Goal: Task Accomplishment & Management: Complete application form

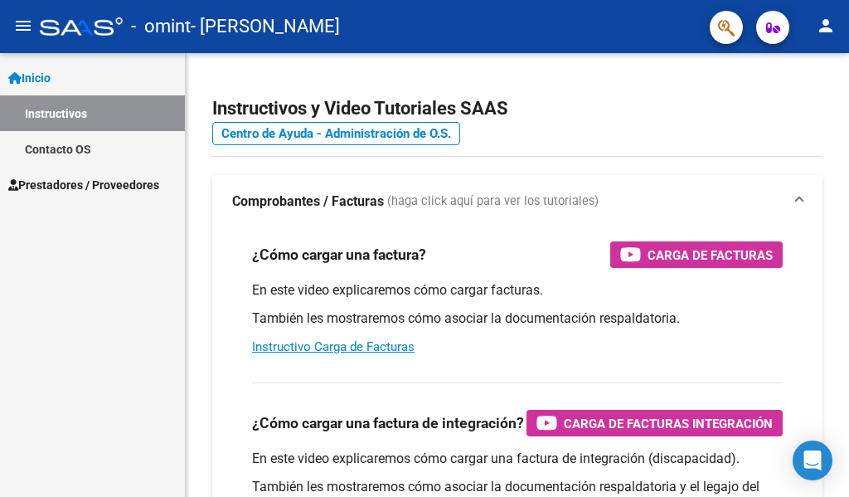
scroll to position [166, 0]
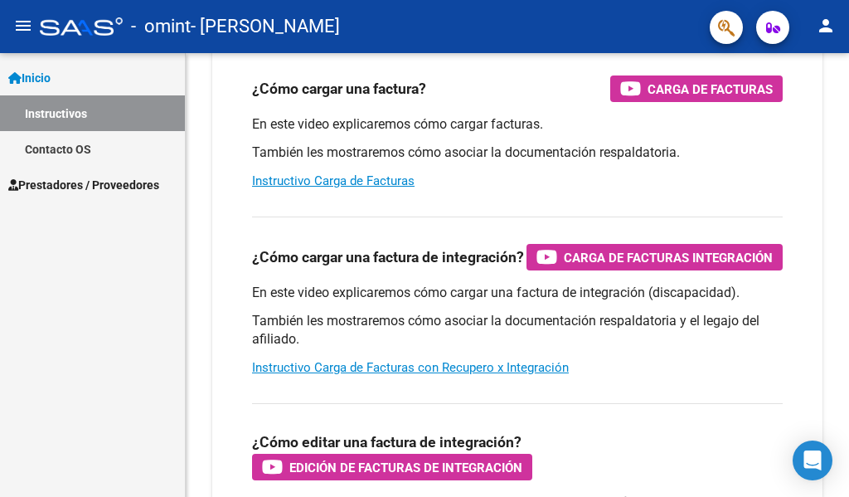
click at [115, 187] on span "Prestadores / Proveedores" at bounding box center [83, 185] width 151 height 18
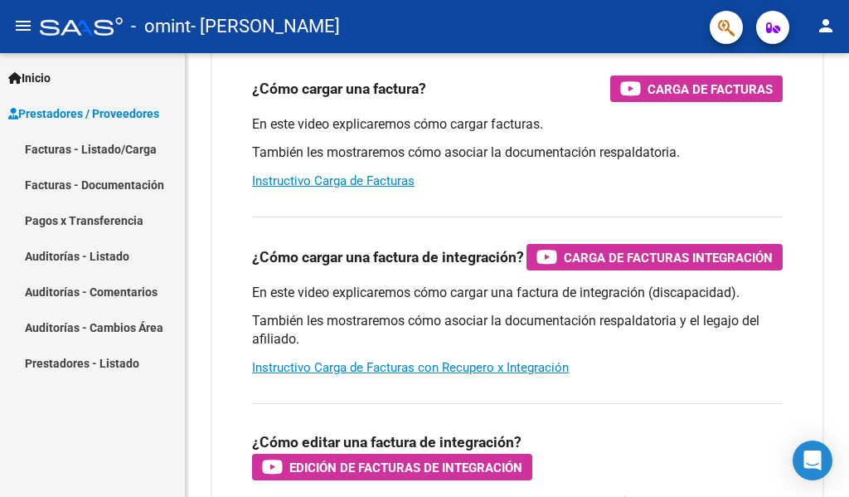
click at [124, 148] on link "Facturas - Listado/Carga" at bounding box center [92, 149] width 185 height 36
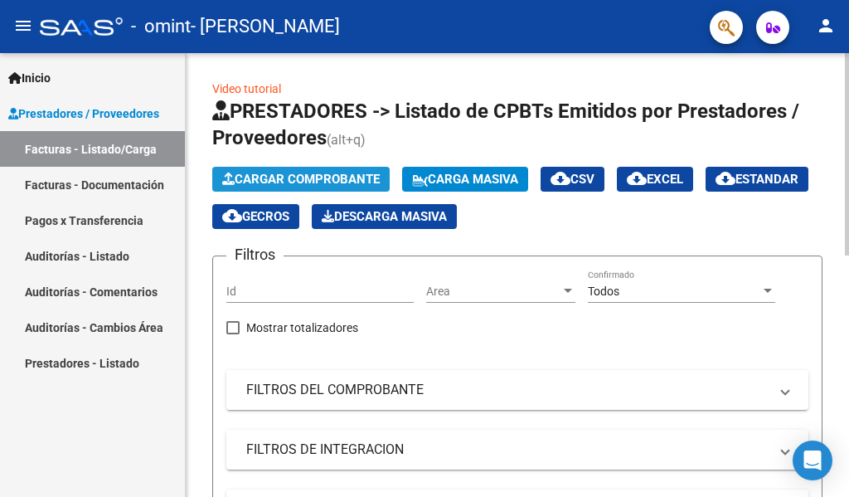
click at [327, 178] on span "Cargar Comprobante" at bounding box center [301, 179] width 158 height 15
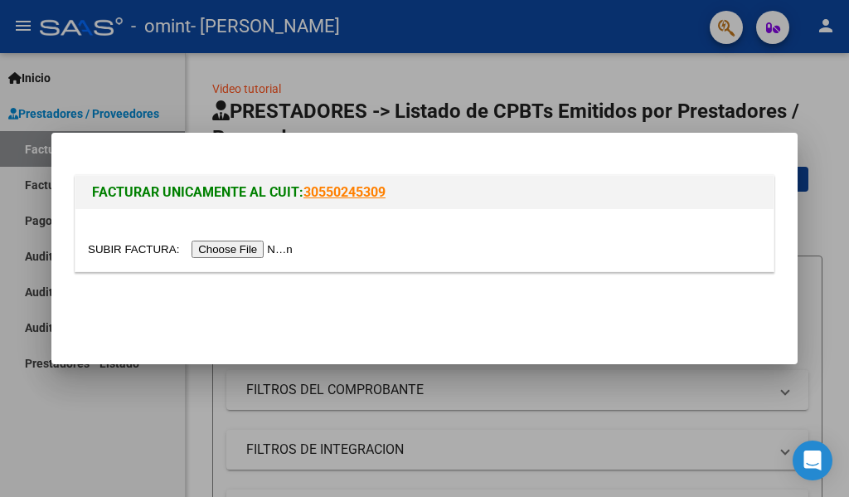
click at [269, 251] on input "file" at bounding box center [193, 249] width 210 height 17
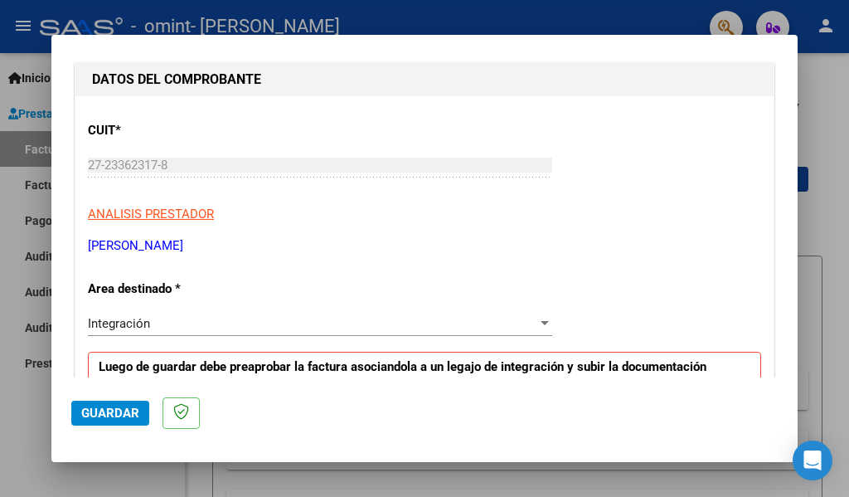
scroll to position [249, 0]
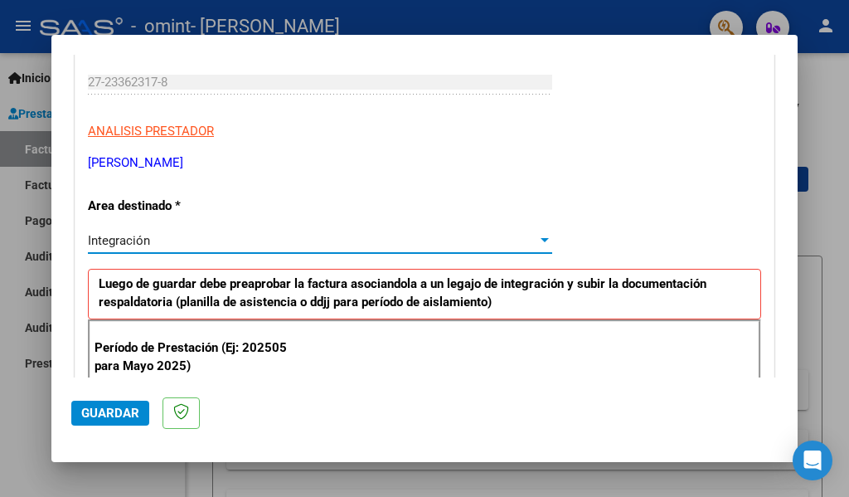
click at [538, 244] on div at bounding box center [545, 240] width 15 height 13
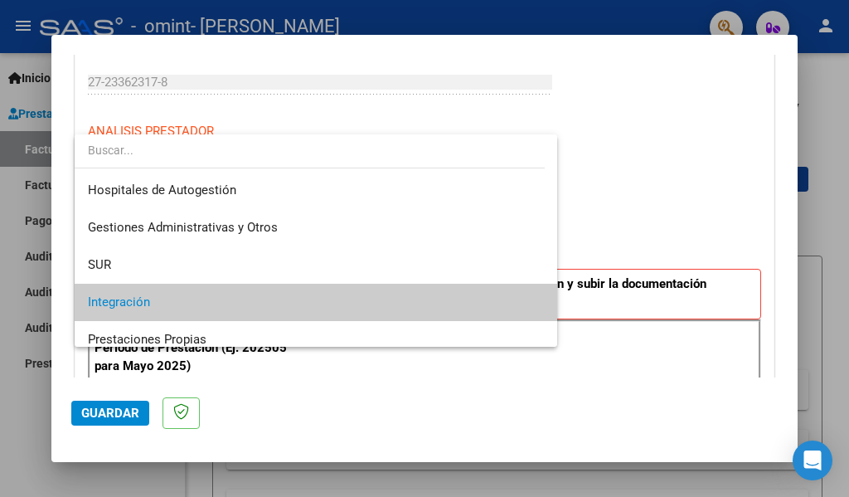
scroll to position [62, 0]
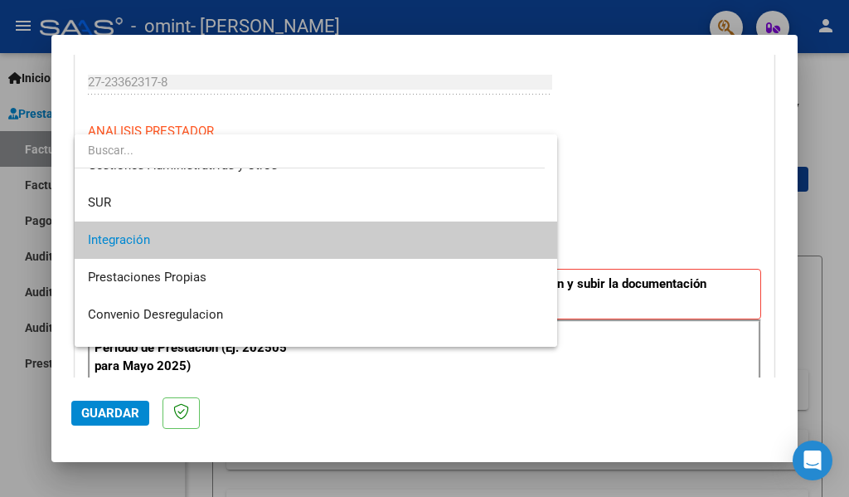
click at [645, 214] on div at bounding box center [424, 248] width 849 height 497
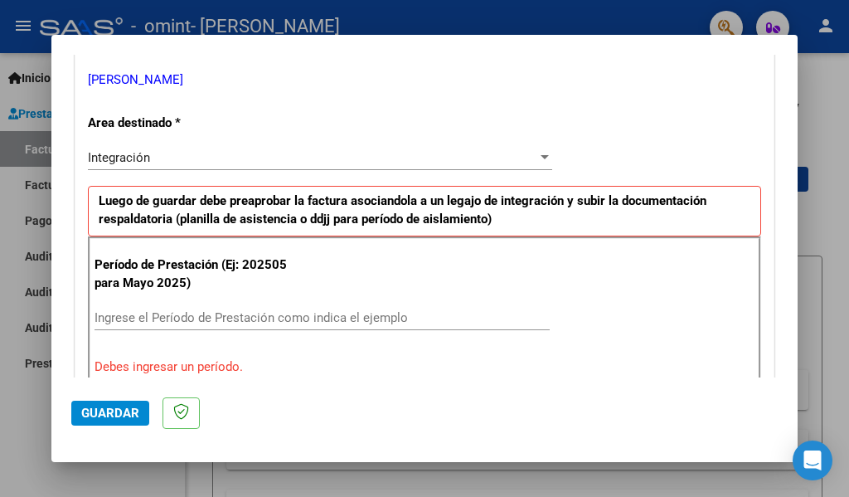
scroll to position [415, 0]
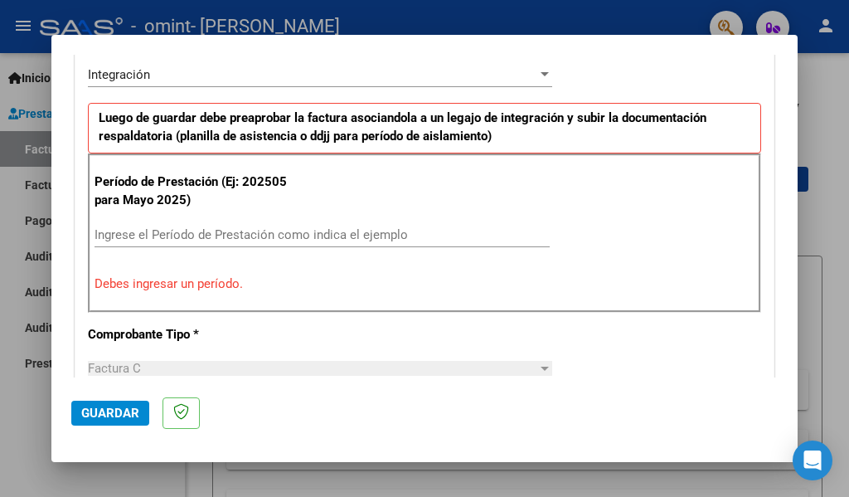
click at [177, 235] on input "Ingrese el Período de Prestación como indica el ejemplo" at bounding box center [322, 234] width 455 height 15
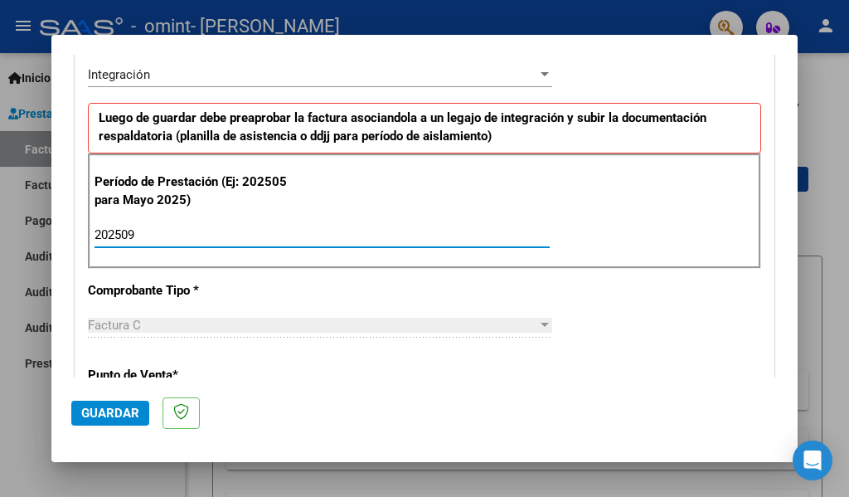
type input "202509"
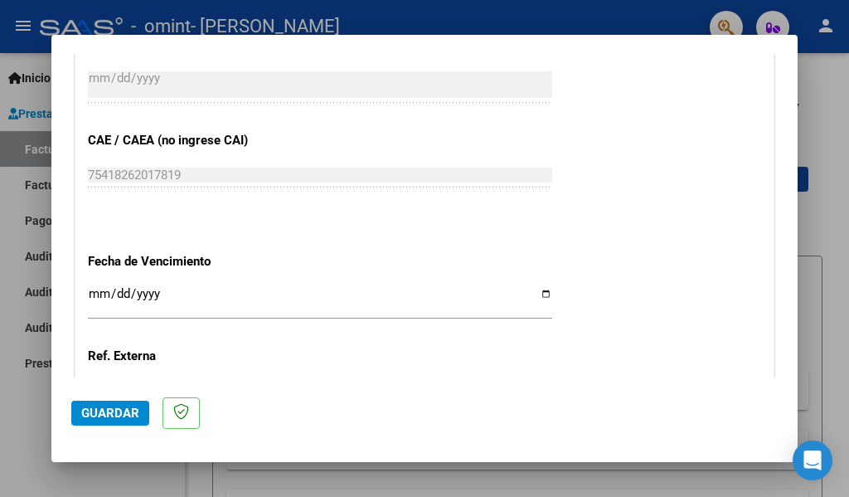
scroll to position [1078, 0]
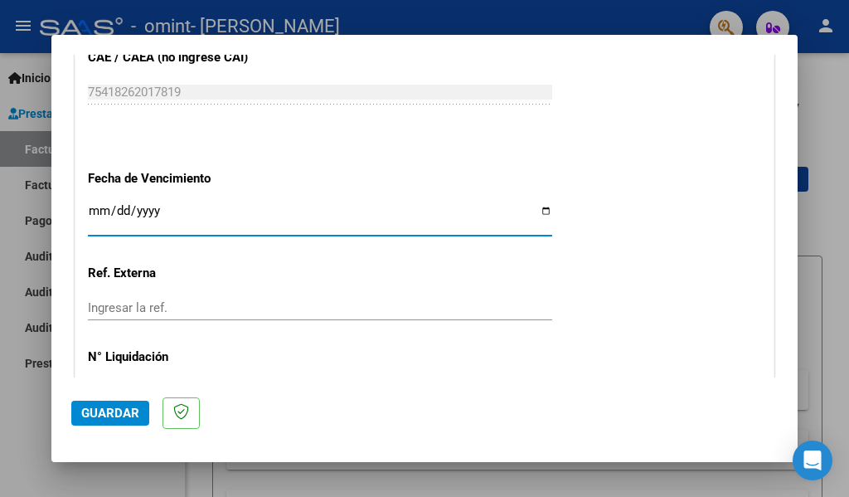
click at [540, 207] on input "Ingresar la fecha" at bounding box center [320, 217] width 465 height 27
type input "[DATE]"
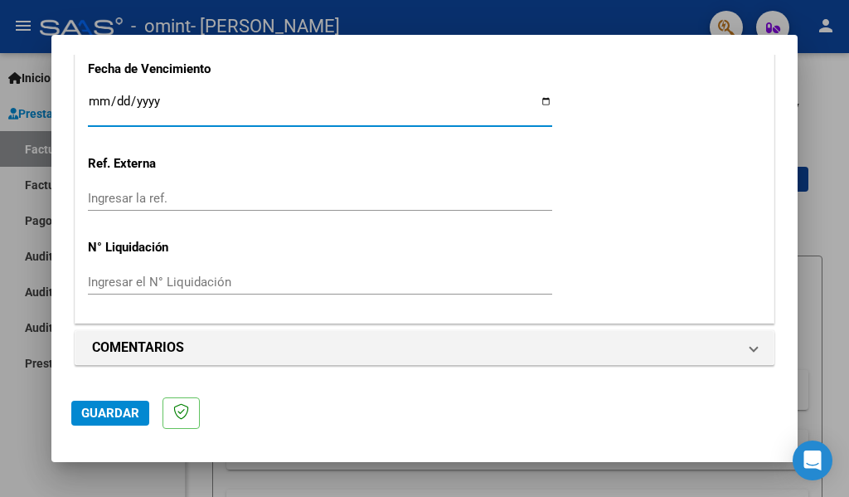
click at [103, 413] on span "Guardar" at bounding box center [110, 413] width 58 height 15
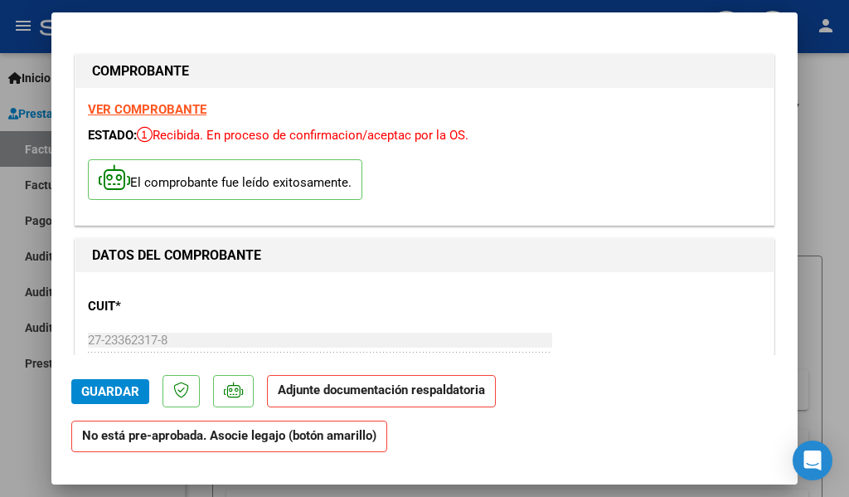
scroll to position [1, 0]
click at [130, 392] on span "Guardar" at bounding box center [110, 390] width 58 height 15
click at [141, 110] on strong "VER COMPROBANTE" at bounding box center [147, 109] width 119 height 15
click at [838, 212] on div at bounding box center [424, 248] width 849 height 497
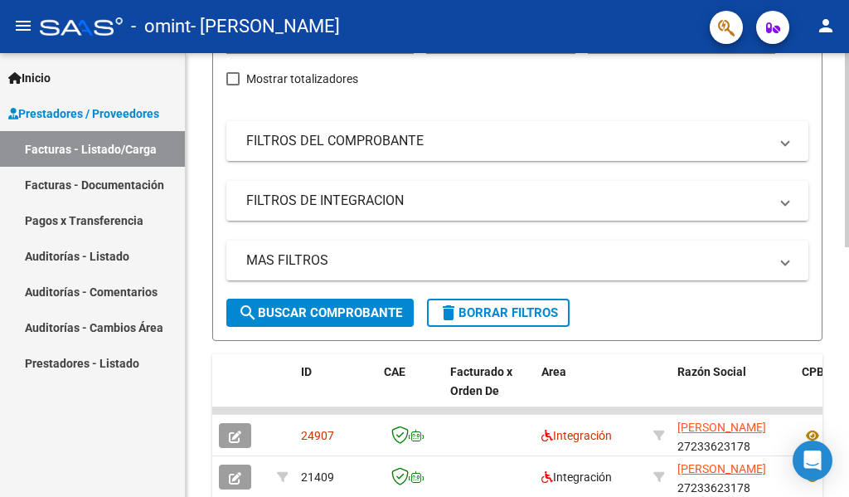
scroll to position [415, 0]
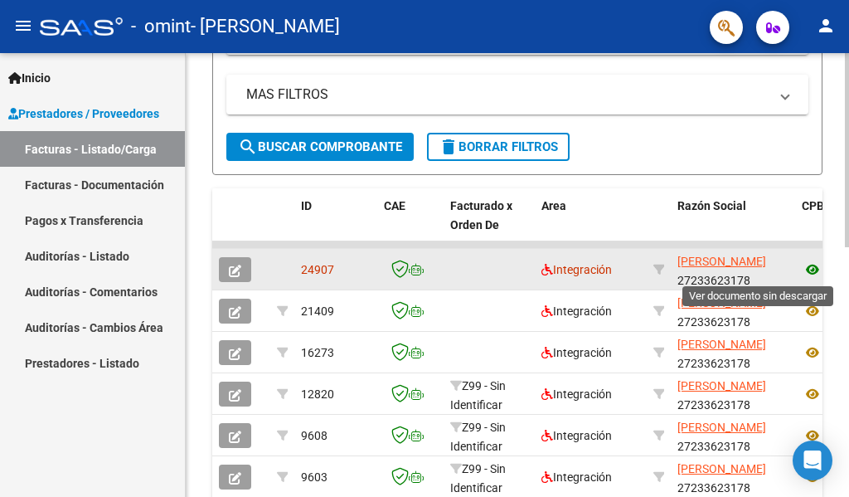
click at [811, 267] on icon at bounding box center [813, 270] width 22 height 20
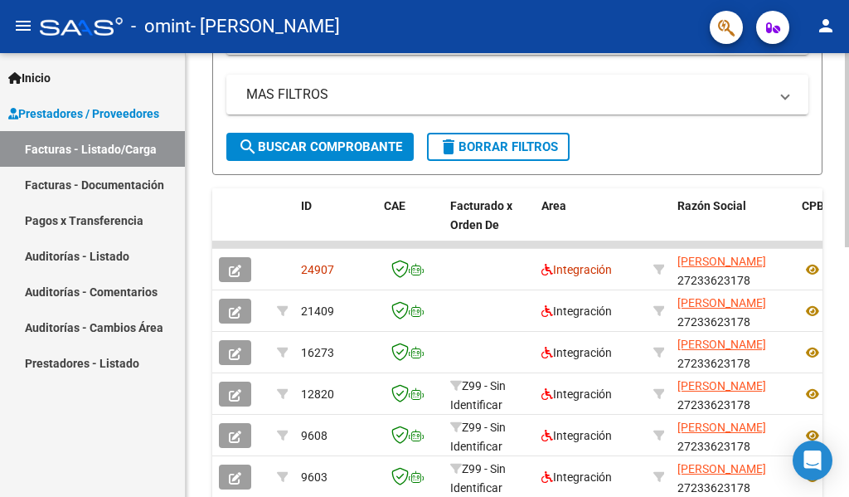
scroll to position [0, 0]
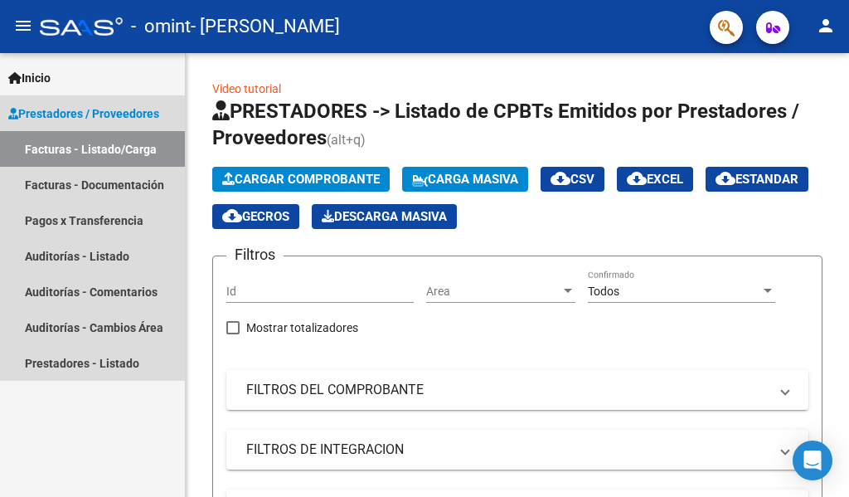
click at [117, 153] on link "Facturas - Listado/Carga" at bounding box center [92, 149] width 185 height 36
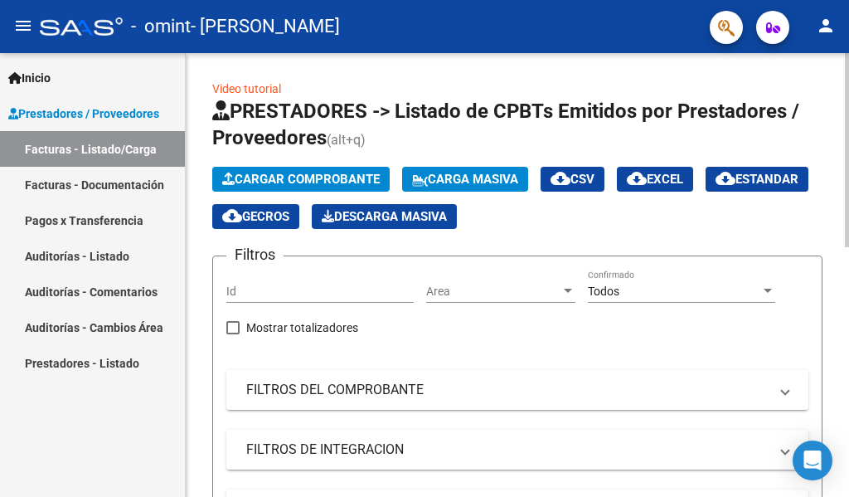
click at [317, 183] on span "Cargar Comprobante" at bounding box center [301, 179] width 158 height 15
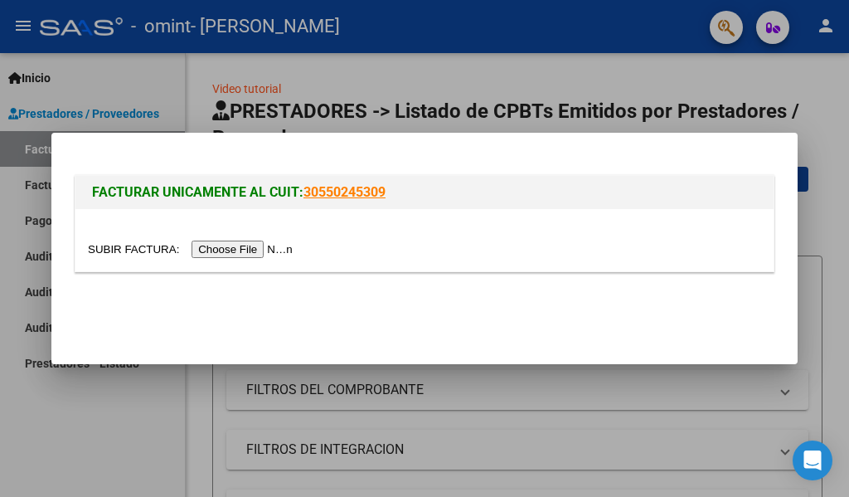
click at [255, 250] on input "file" at bounding box center [193, 249] width 210 height 17
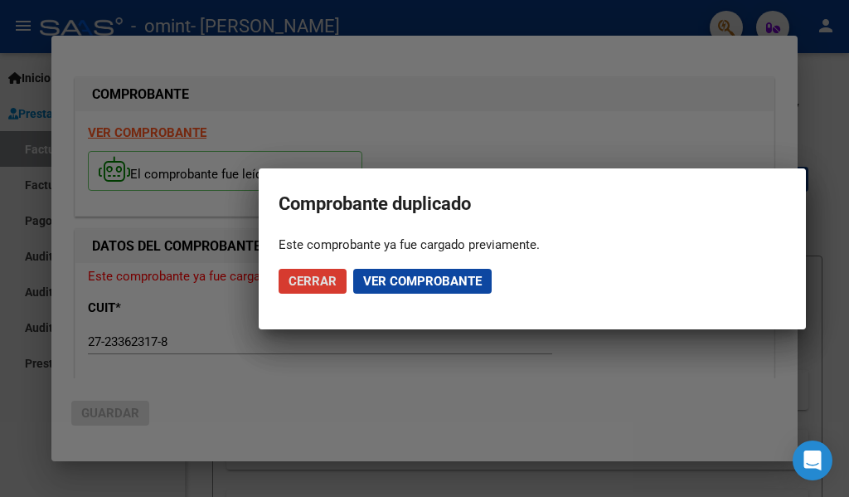
click at [323, 292] on button "Cerrar" at bounding box center [313, 281] width 68 height 25
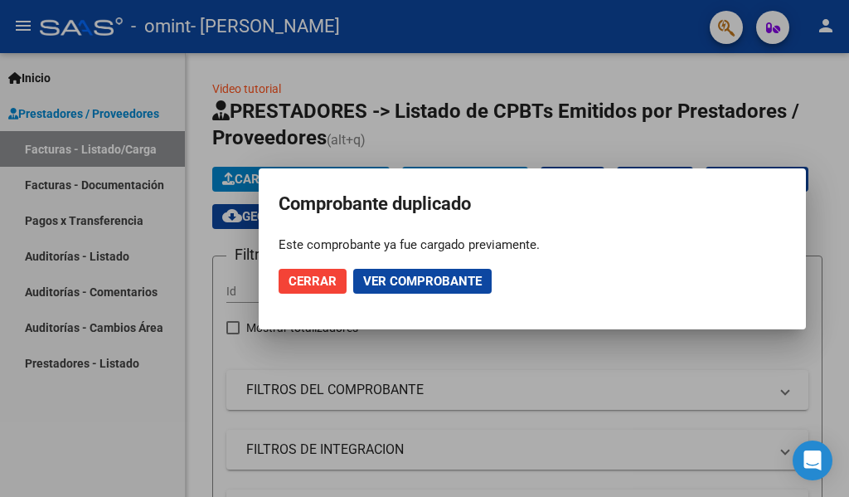
click at [335, 285] on span "Cerrar" at bounding box center [313, 281] width 48 height 15
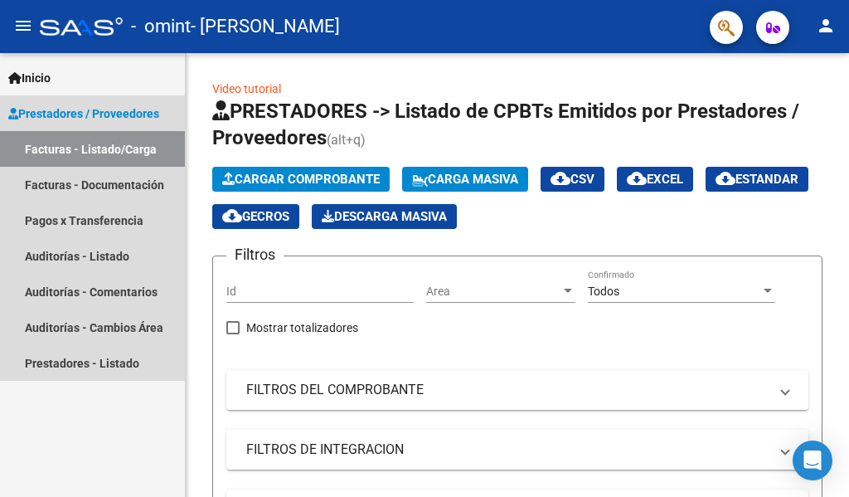
click at [119, 117] on span "Prestadores / Proveedores" at bounding box center [83, 114] width 151 height 18
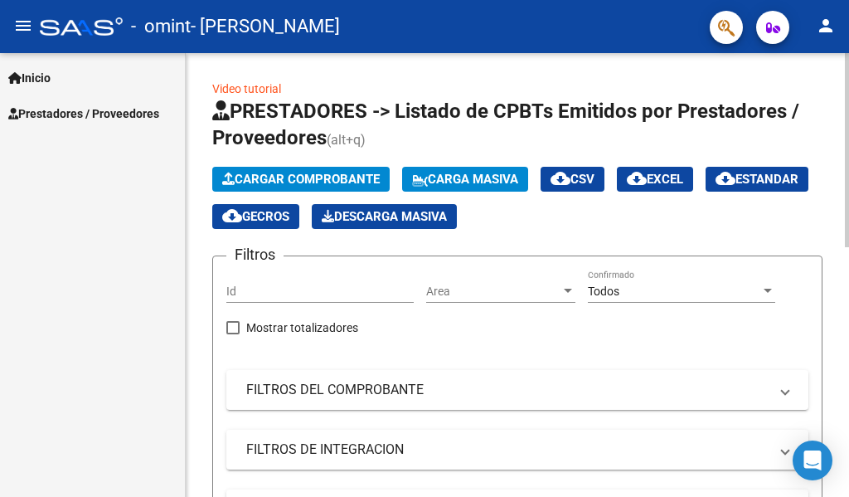
click at [263, 83] on link "Video tutorial" at bounding box center [246, 88] width 69 height 13
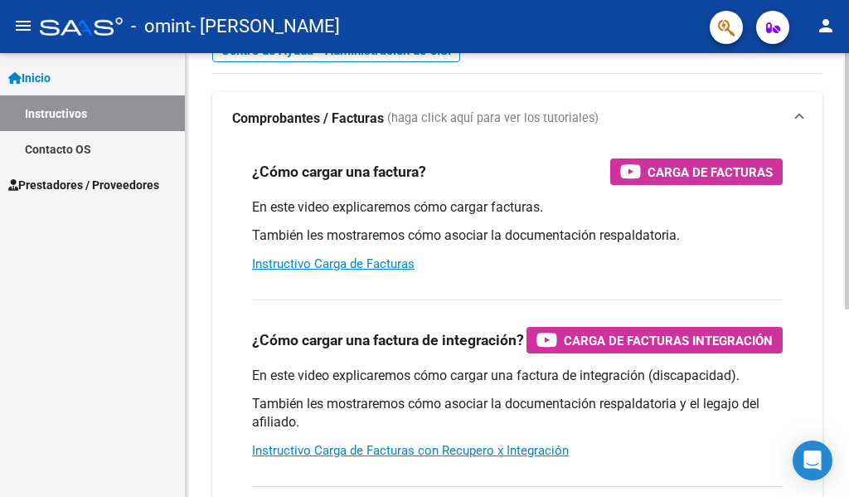
scroll to position [166, 0]
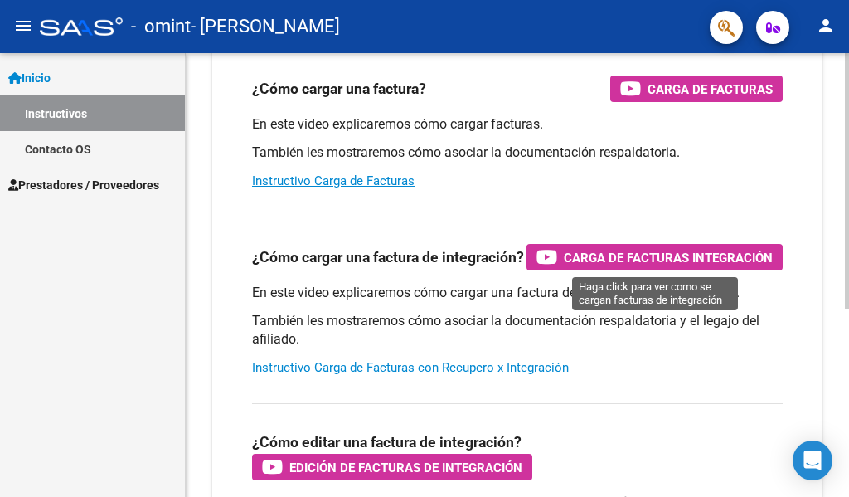
click at [606, 255] on span "Carga de Facturas Integración" at bounding box center [668, 257] width 209 height 21
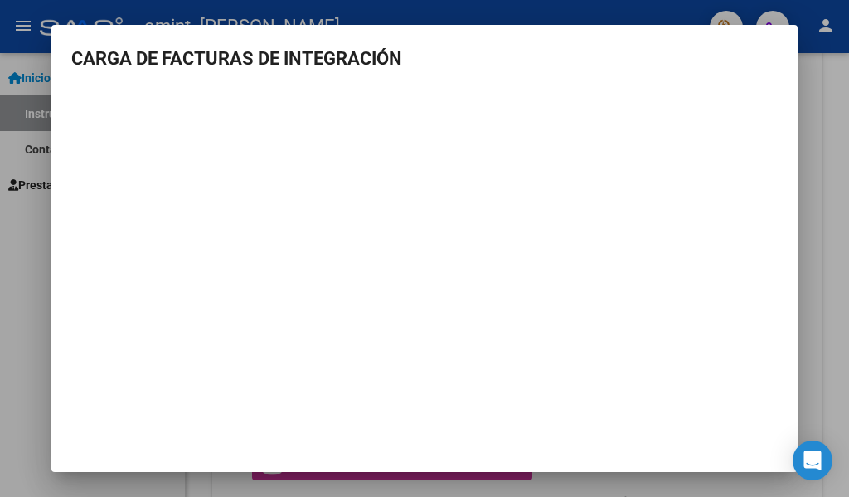
click at [822, 163] on div at bounding box center [424, 248] width 849 height 497
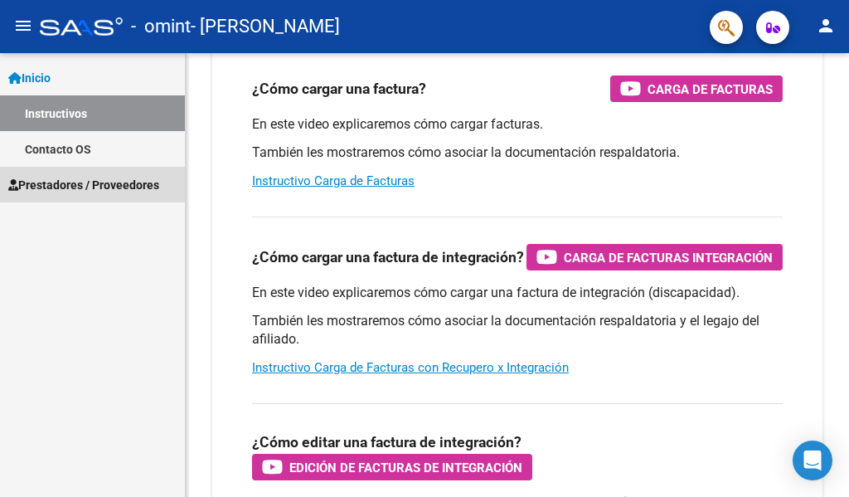
click at [119, 185] on span "Prestadores / Proveedores" at bounding box center [83, 185] width 151 height 18
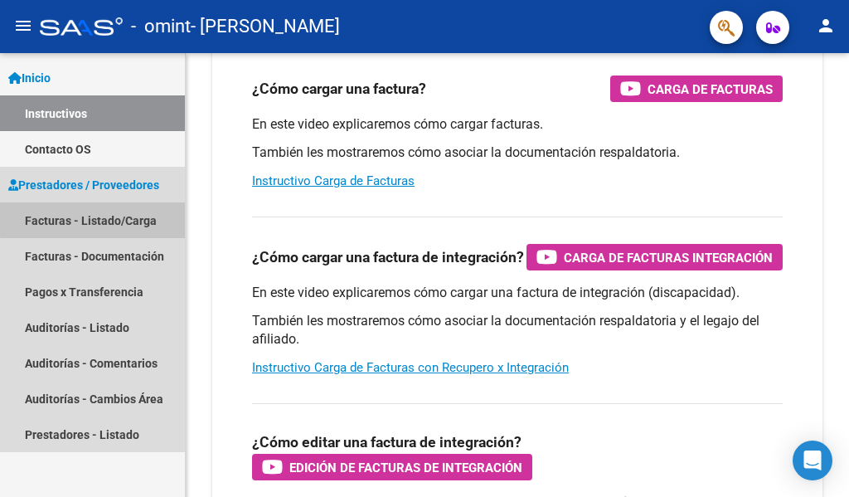
click at [110, 217] on link "Facturas - Listado/Carga" at bounding box center [92, 220] width 185 height 36
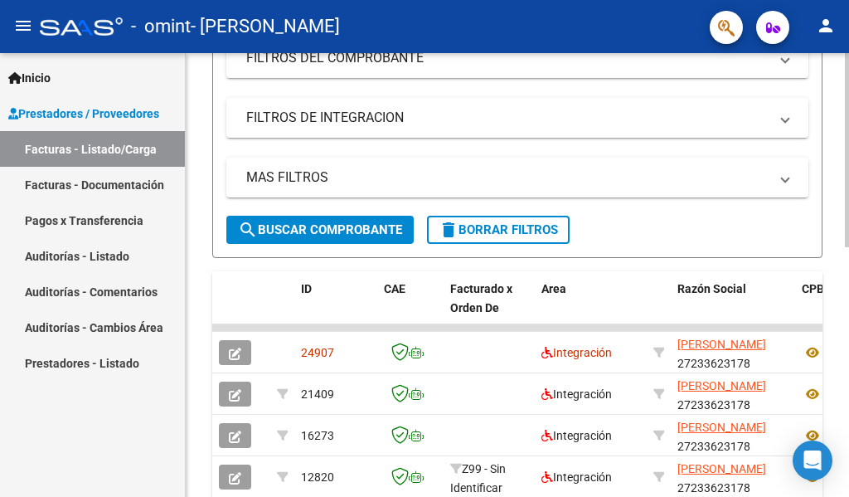
scroll to position [498, 0]
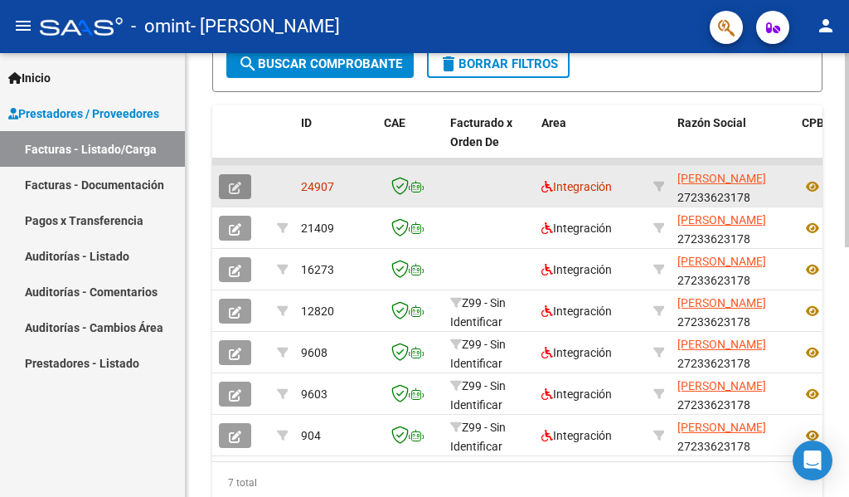
click at [231, 185] on icon "button" at bounding box center [235, 188] width 12 height 12
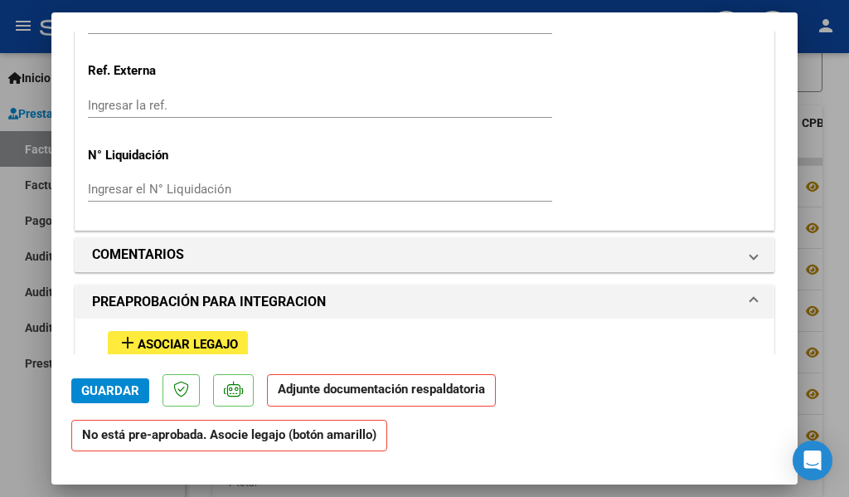
scroll to position [1211, 0]
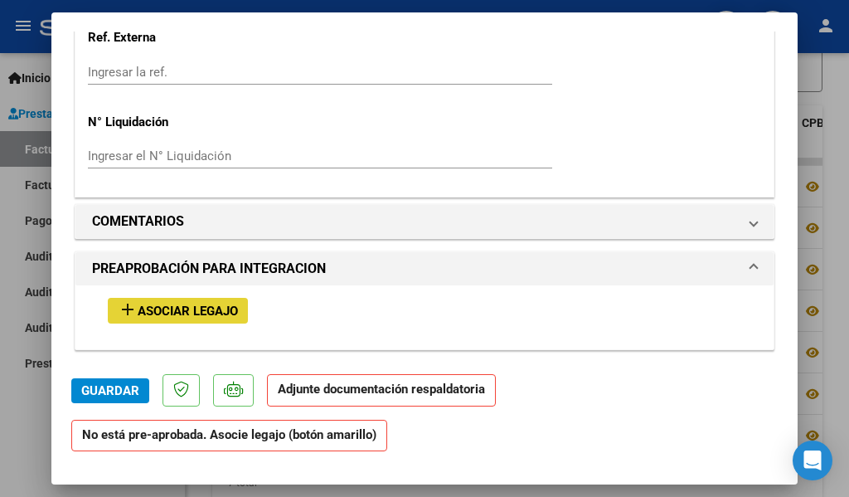
click at [195, 309] on span "Asociar Legajo" at bounding box center [188, 311] width 100 height 15
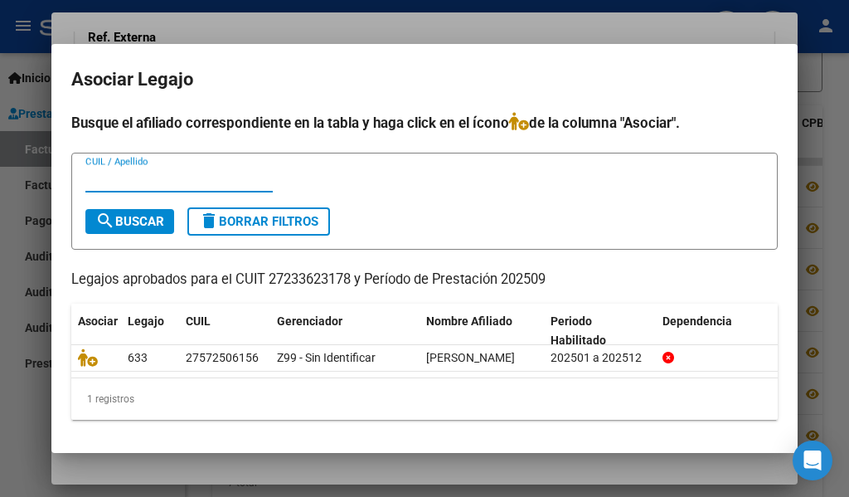
scroll to position [11, 0]
click at [128, 172] on input "CUIL / Apellido" at bounding box center [178, 179] width 187 height 15
type input "2"
type input "[PERSON_NAME]"
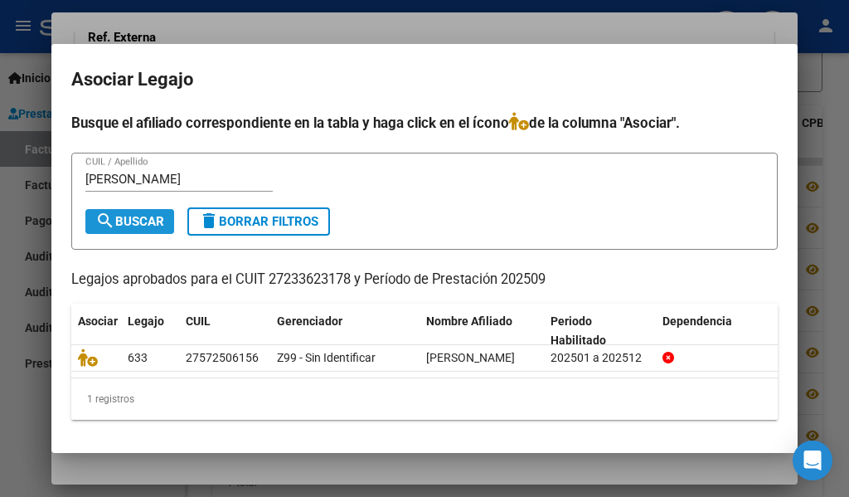
click at [134, 214] on span "search Buscar" at bounding box center [129, 221] width 69 height 15
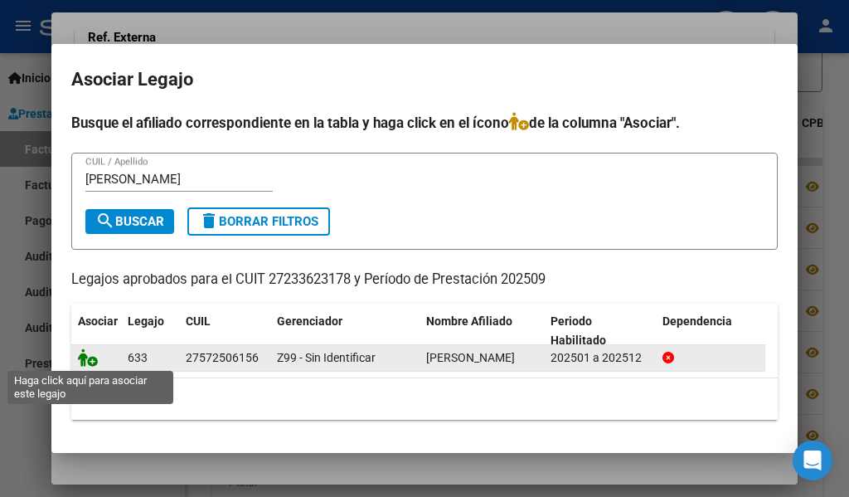
click at [90, 363] on icon at bounding box center [88, 357] width 20 height 18
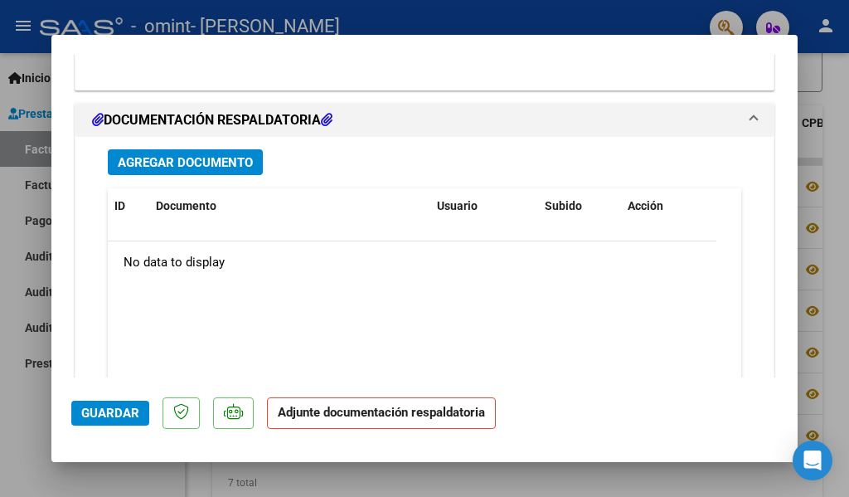
scroll to position [1864, 0]
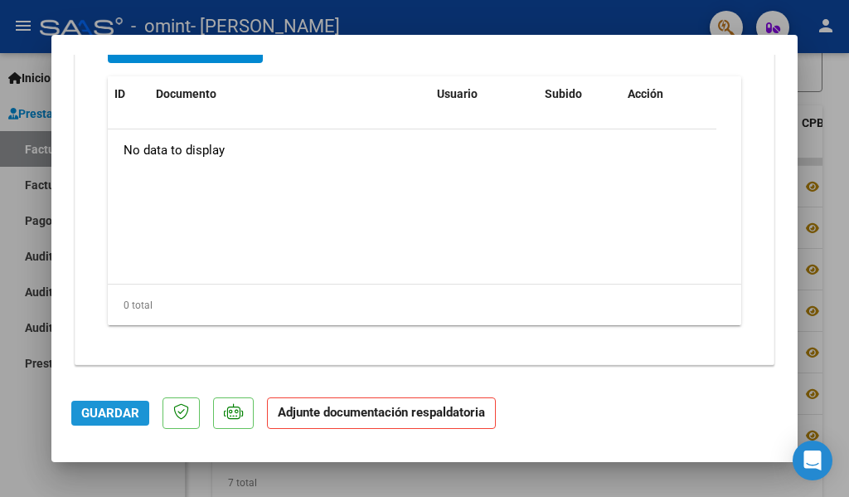
click at [121, 412] on span "Guardar" at bounding box center [110, 413] width 58 height 15
click at [346, 420] on p "Adjunte documentación respaldatoria" at bounding box center [381, 413] width 229 height 32
click at [299, 414] on strong "Adjunte documentación respaldatoria" at bounding box center [381, 412] width 207 height 15
